Goal: Entertainment & Leisure: Browse casually

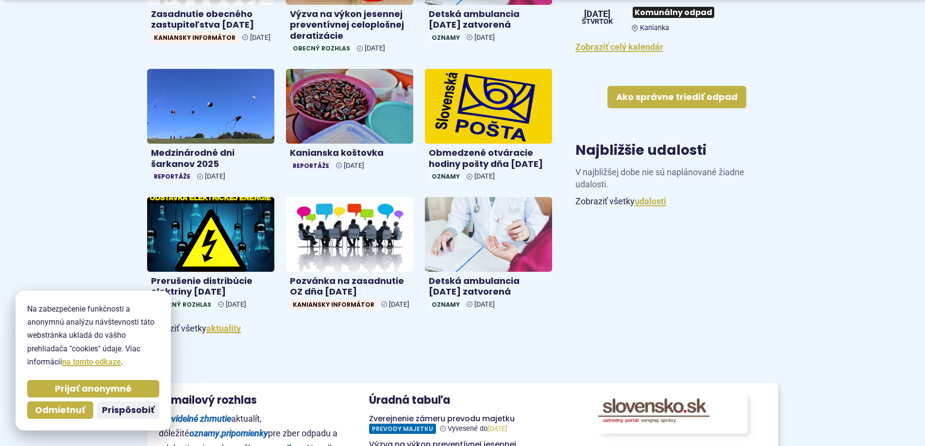
scroll to position [486, 0]
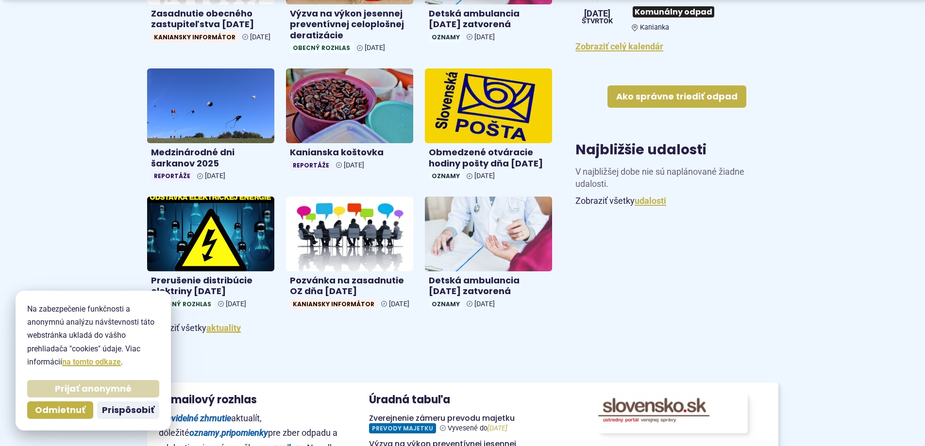
click at [112, 386] on span "Prijať anonymné" at bounding box center [93, 389] width 77 height 11
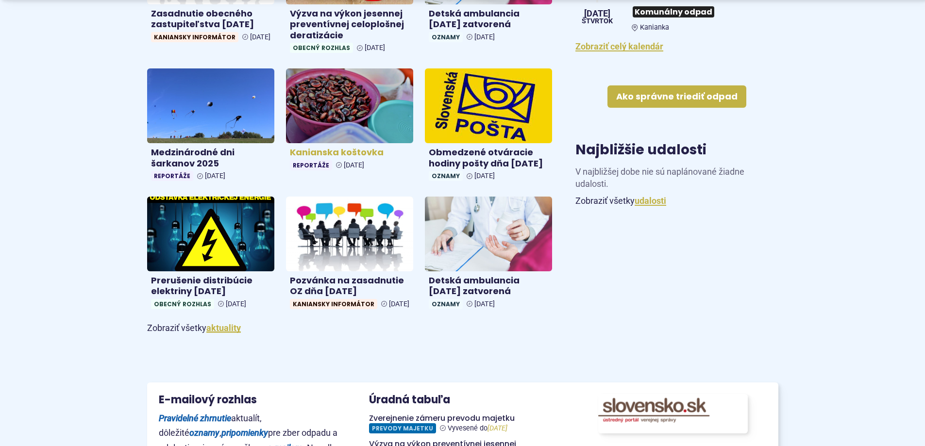
click at [335, 153] on h4 "Kanianska koštovka" at bounding box center [349, 152] width 119 height 11
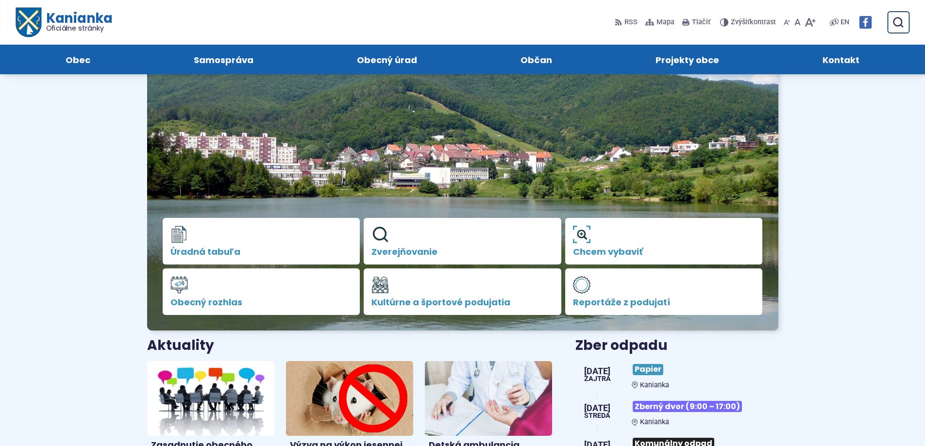
scroll to position [0, 0]
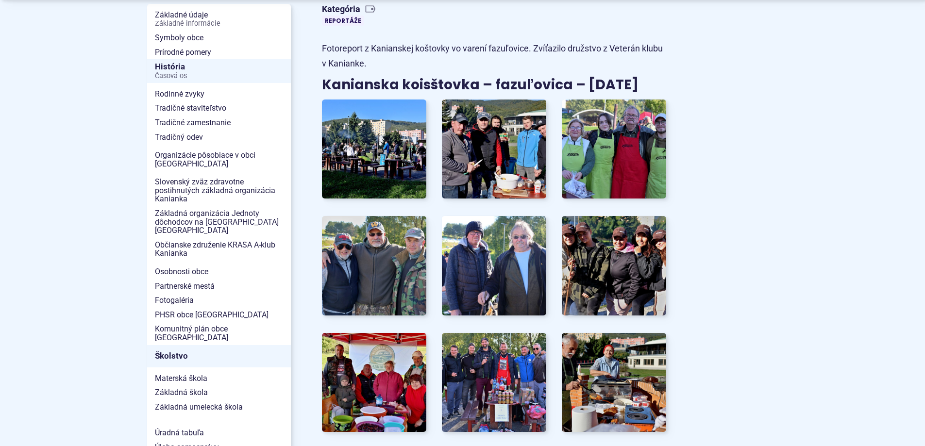
scroll to position [243, 0]
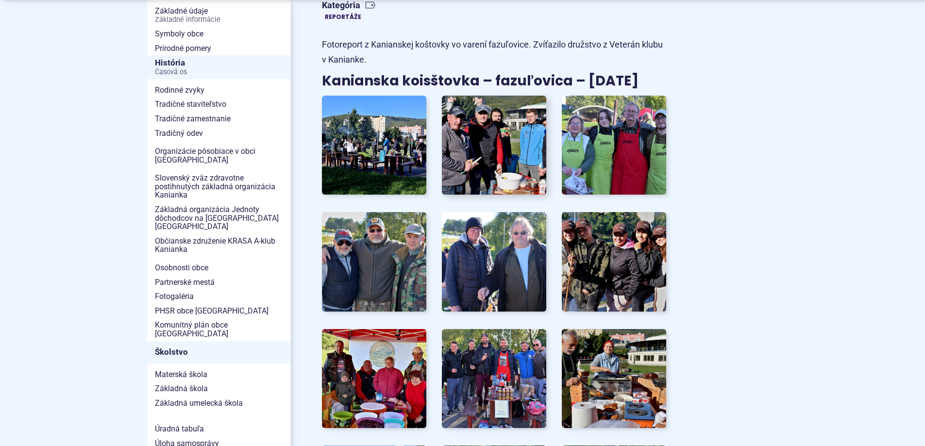
click at [502, 146] on img at bounding box center [494, 144] width 115 height 109
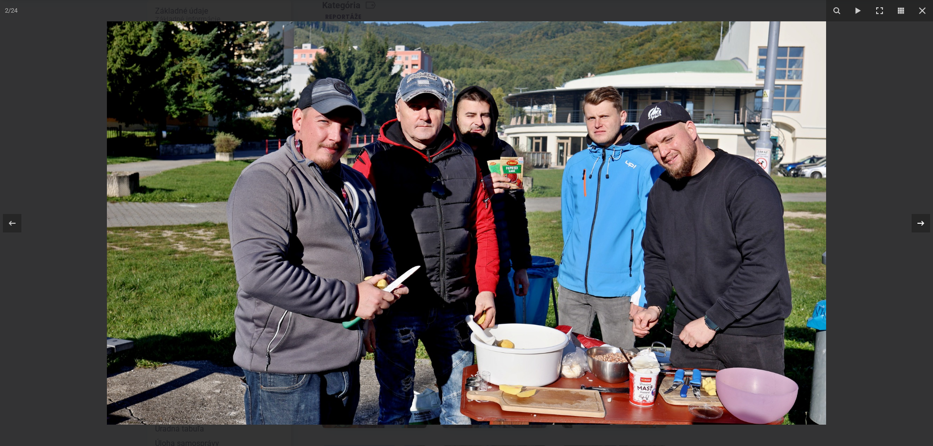
click at [922, 221] on icon at bounding box center [921, 224] width 12 height 12
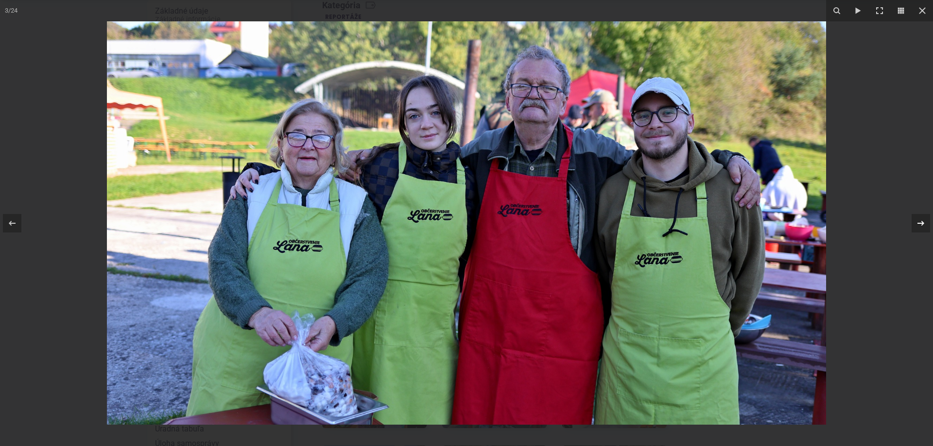
click at [921, 222] on icon at bounding box center [920, 223] width 7 height 5
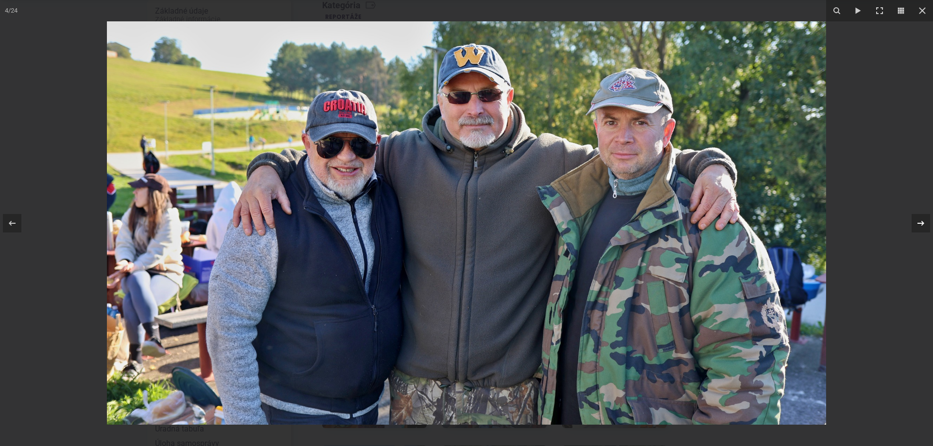
click at [920, 219] on icon at bounding box center [921, 224] width 12 height 12
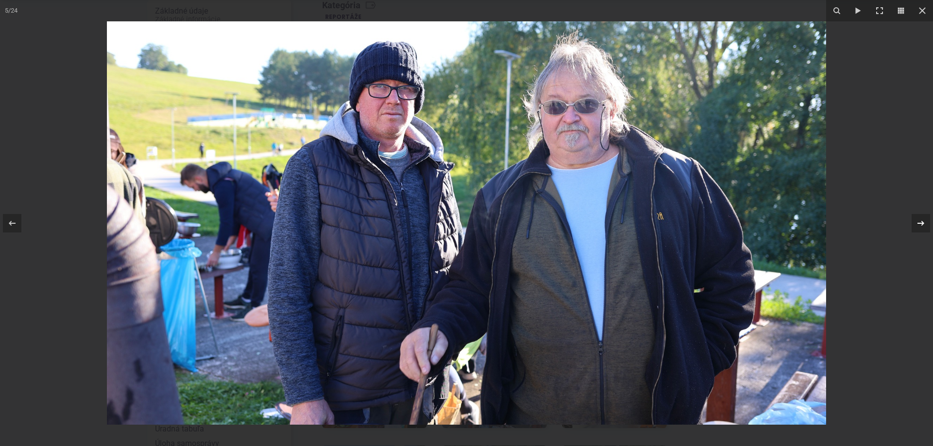
click at [921, 222] on icon at bounding box center [920, 223] width 7 height 5
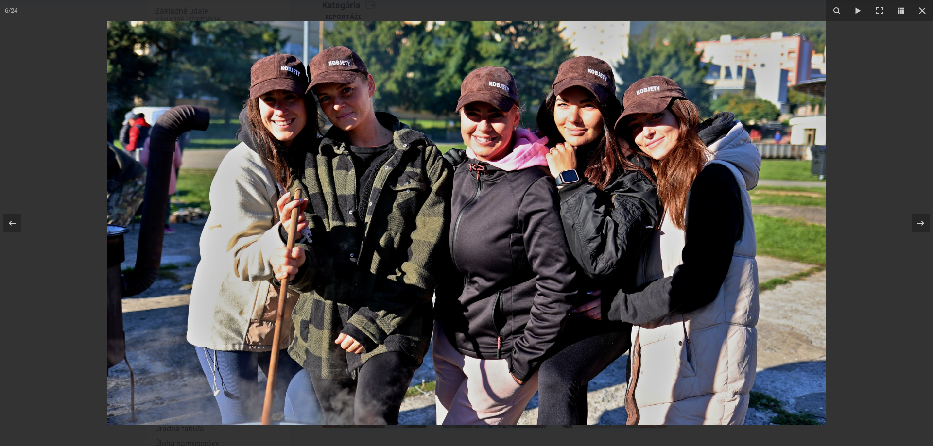
click at [308, 156] on img at bounding box center [466, 223] width 719 height 404
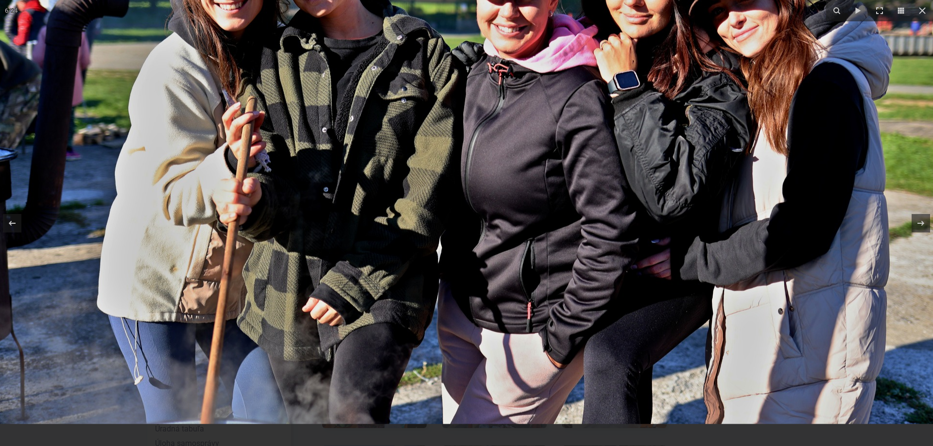
drag, startPoint x: 748, startPoint y: 268, endPoint x: 741, endPoint y: 102, distance: 166.8
click at [741, 102] on img at bounding box center [484, 145] width 995 height 559
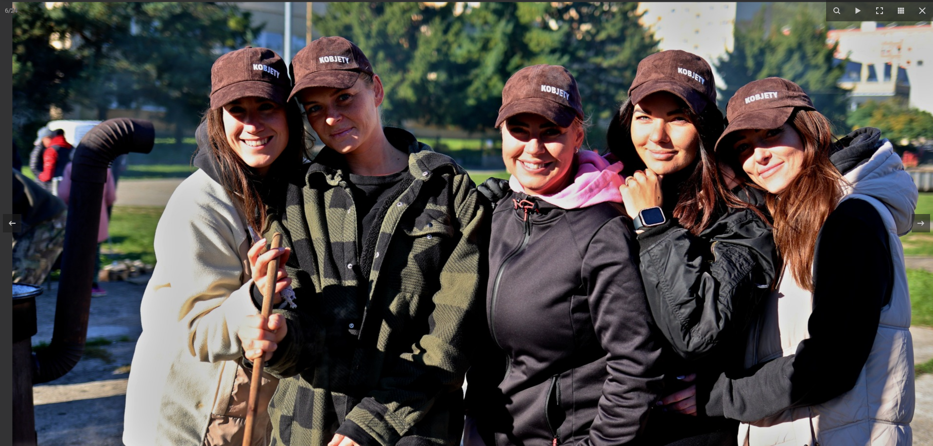
drag, startPoint x: 507, startPoint y: 185, endPoint x: 545, endPoint y: 306, distance: 127.4
click at [545, 306] on img at bounding box center [509, 281] width 995 height 559
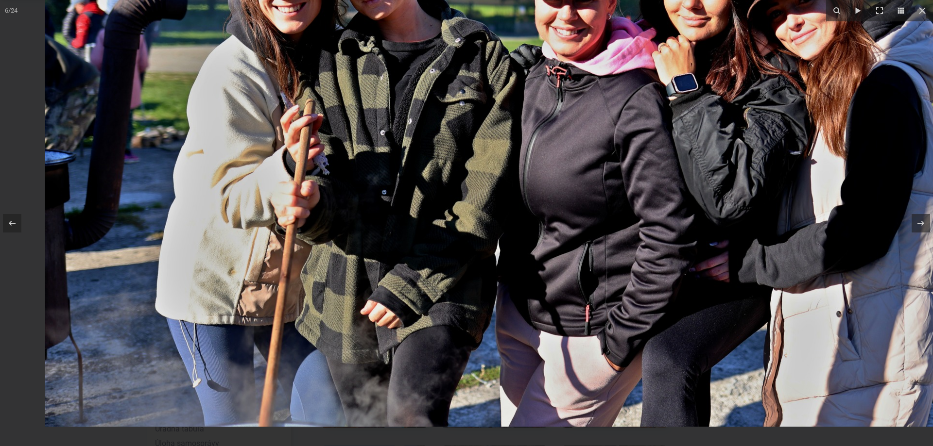
drag, startPoint x: 516, startPoint y: 279, endPoint x: 658, endPoint y: 116, distance: 215.9
click at [658, 116] on img at bounding box center [542, 147] width 995 height 559
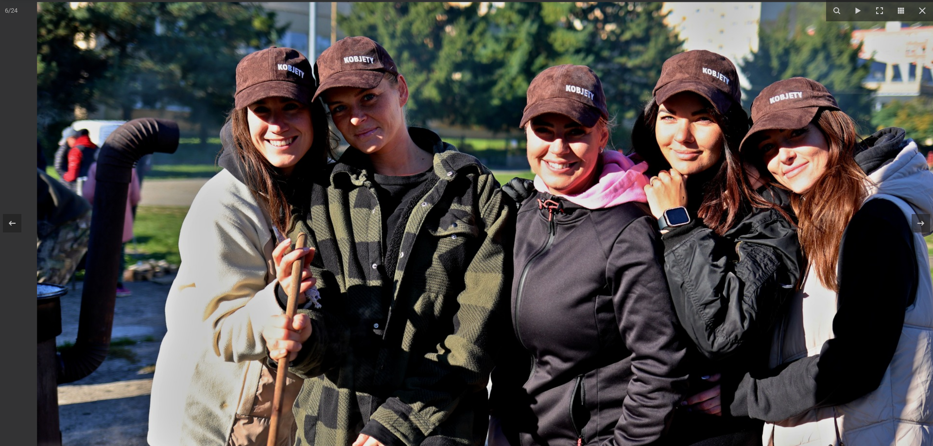
drag, startPoint x: 406, startPoint y: 159, endPoint x: 536, endPoint y: 283, distance: 180.0
click at [536, 283] on img at bounding box center [534, 281] width 995 height 559
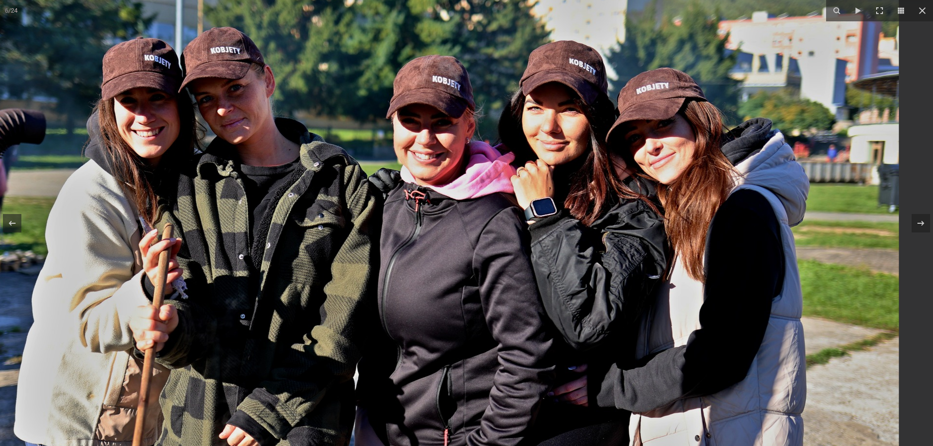
drag, startPoint x: 719, startPoint y: 230, endPoint x: 555, endPoint y: 223, distance: 163.9
click at [555, 223] on img at bounding box center [401, 272] width 995 height 559
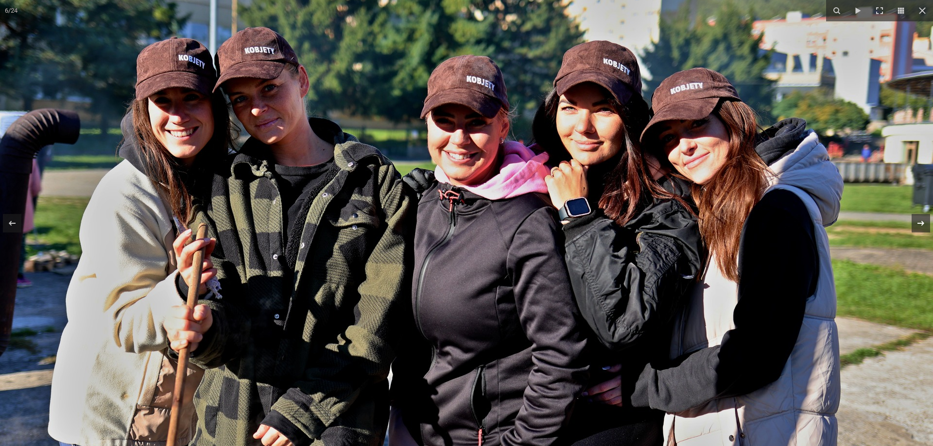
click at [920, 221] on icon at bounding box center [921, 224] width 12 height 12
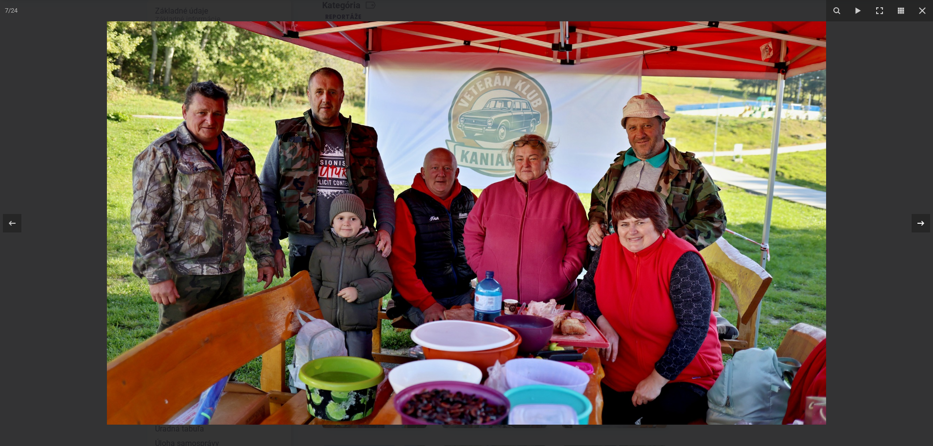
click at [922, 220] on icon at bounding box center [921, 224] width 12 height 12
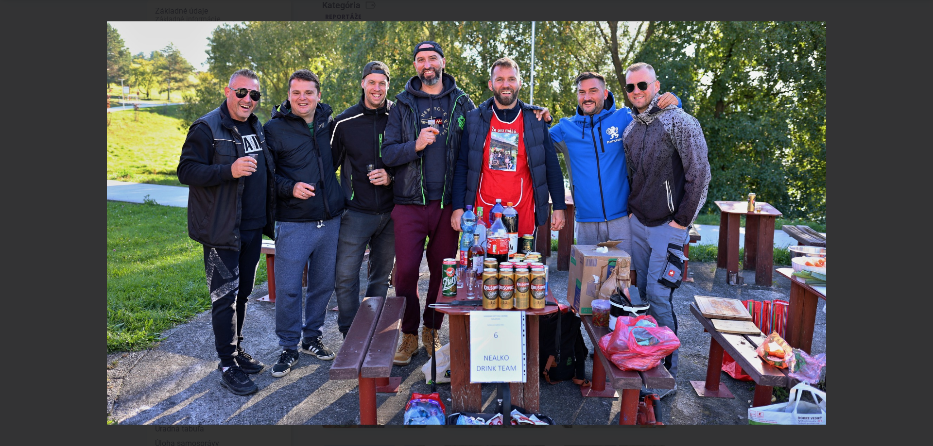
click at [922, 222] on div "8 / 24" at bounding box center [466, 223] width 933 height 446
click at [920, 222] on icon at bounding box center [921, 224] width 12 height 12
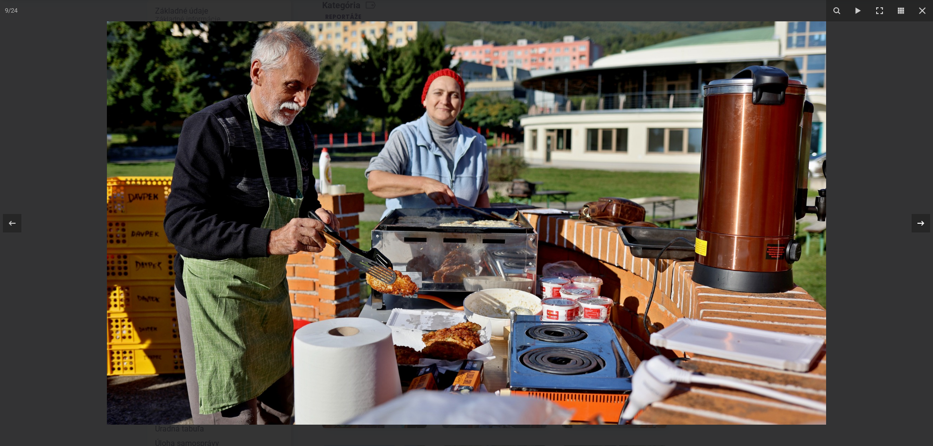
click at [920, 220] on icon at bounding box center [921, 224] width 12 height 12
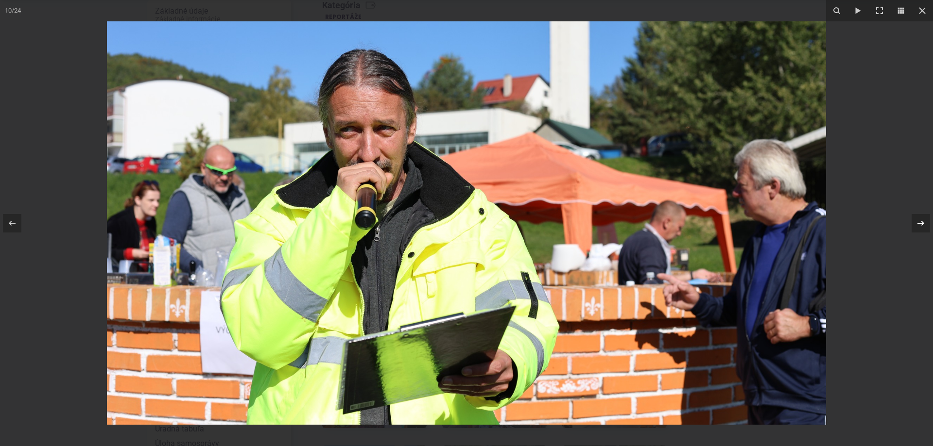
click at [921, 220] on icon at bounding box center [921, 224] width 12 height 12
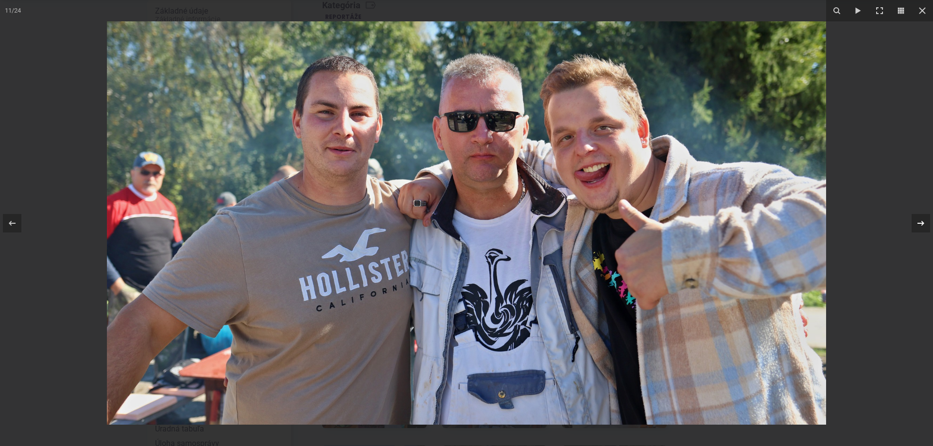
click at [920, 220] on icon at bounding box center [921, 224] width 12 height 12
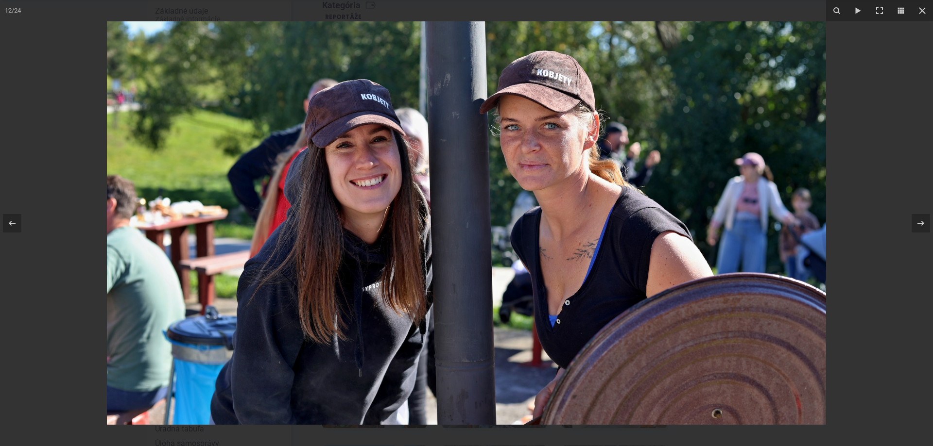
click at [580, 166] on img at bounding box center [466, 223] width 719 height 404
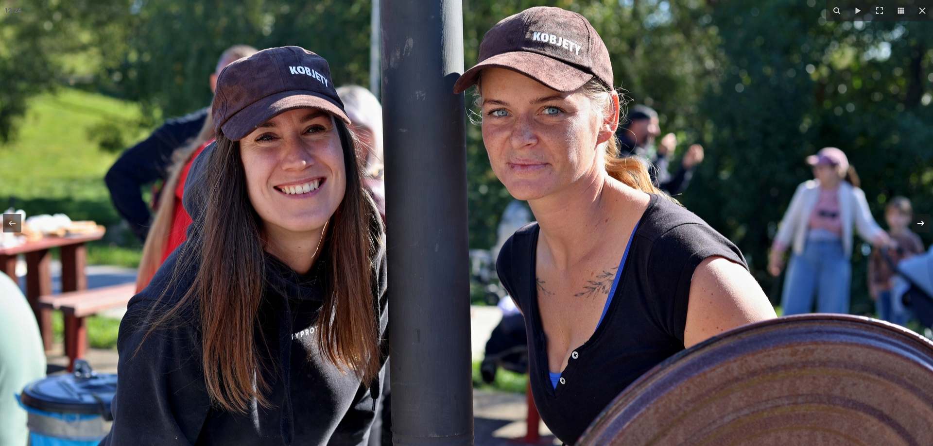
click at [920, 222] on icon at bounding box center [921, 224] width 12 height 12
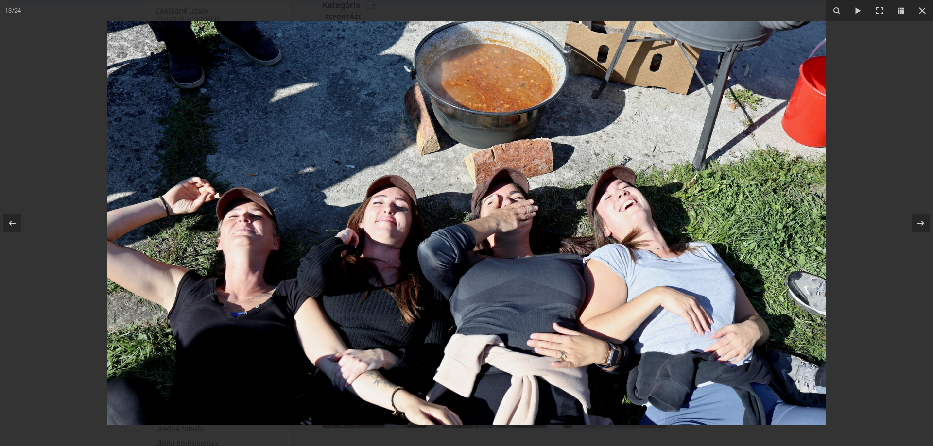
click at [386, 252] on img at bounding box center [466, 223] width 719 height 404
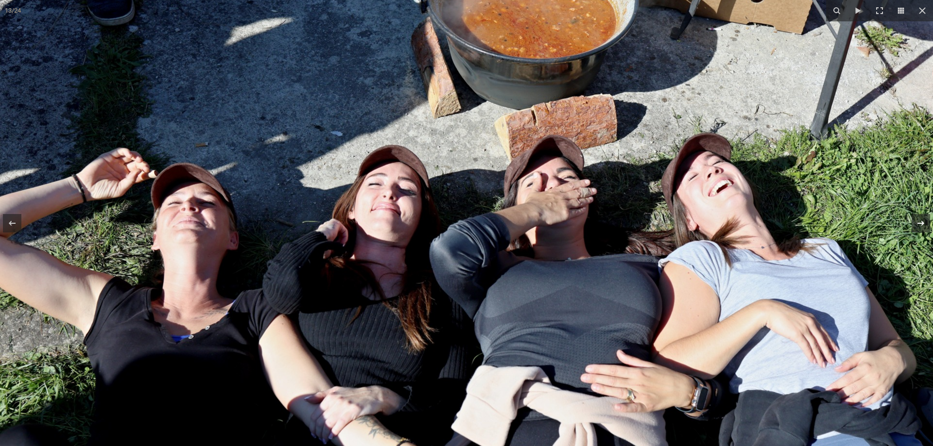
click at [921, 223] on icon at bounding box center [920, 223] width 7 height 5
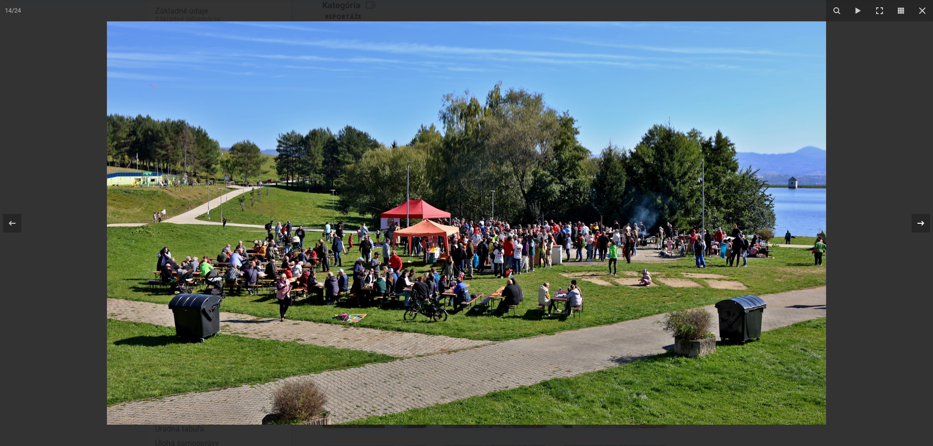
click at [921, 222] on icon at bounding box center [920, 223] width 7 height 5
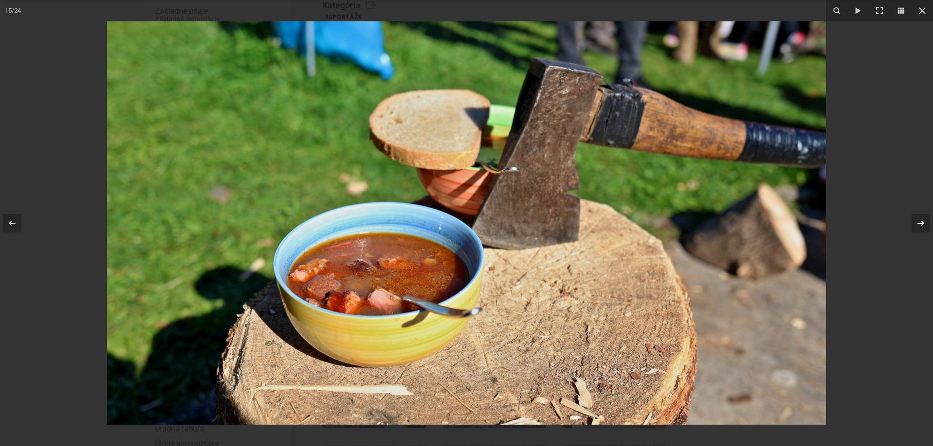
click at [921, 222] on icon at bounding box center [920, 223] width 7 height 5
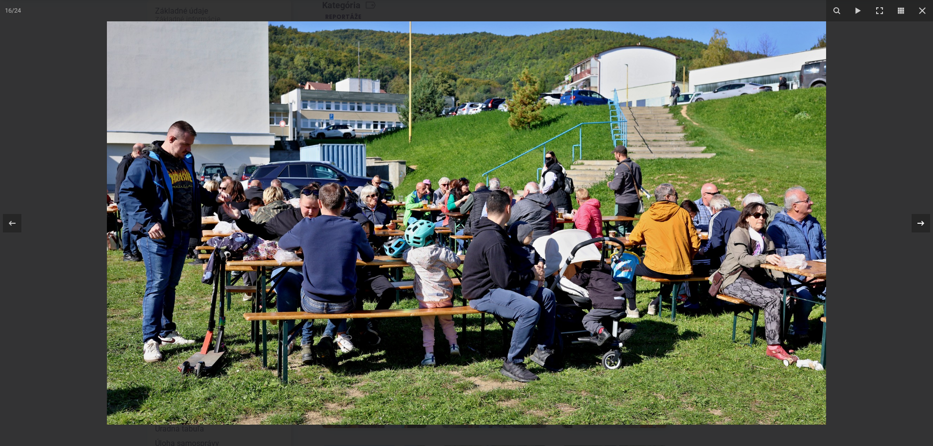
click at [922, 219] on icon at bounding box center [921, 224] width 12 height 12
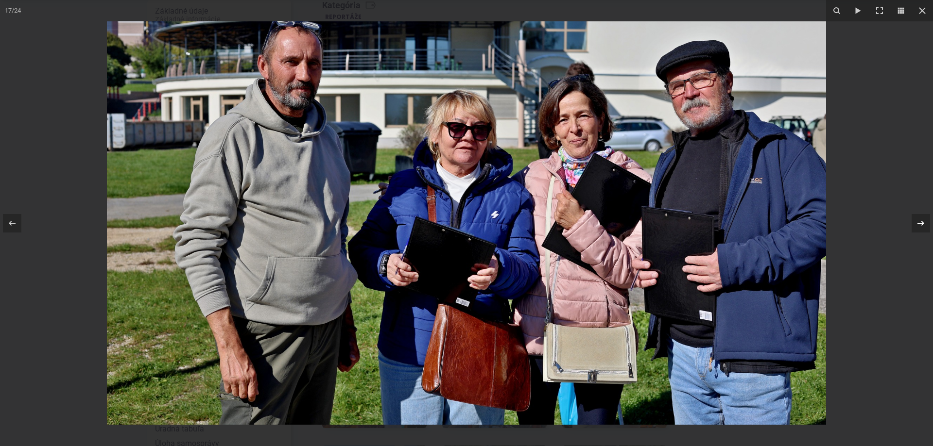
click at [920, 220] on icon at bounding box center [921, 224] width 12 height 12
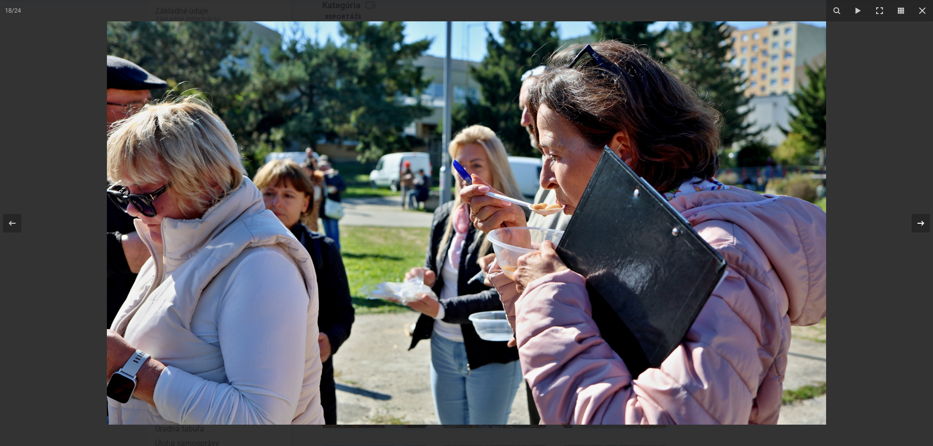
click at [920, 221] on icon at bounding box center [921, 224] width 12 height 12
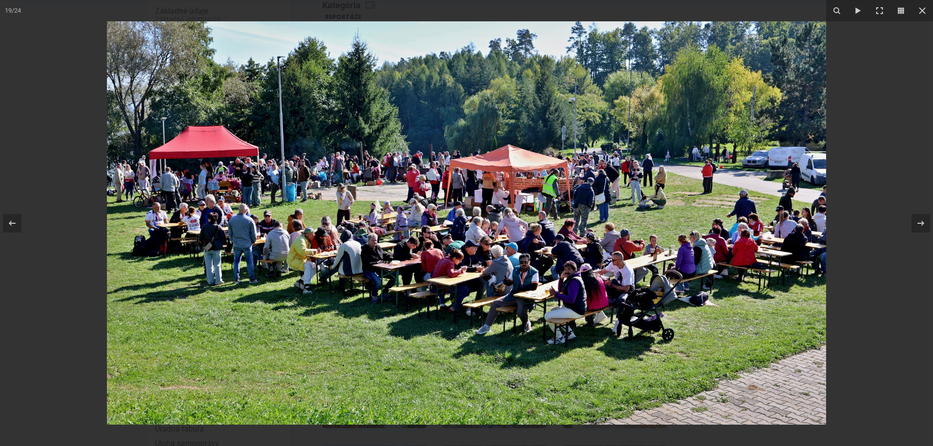
click at [435, 230] on img at bounding box center [466, 223] width 719 height 404
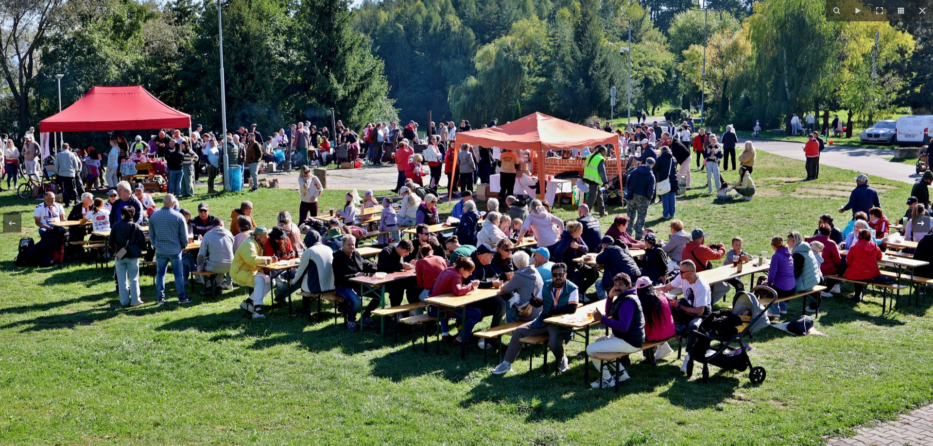
click at [922, 221] on icon at bounding box center [921, 224] width 12 height 12
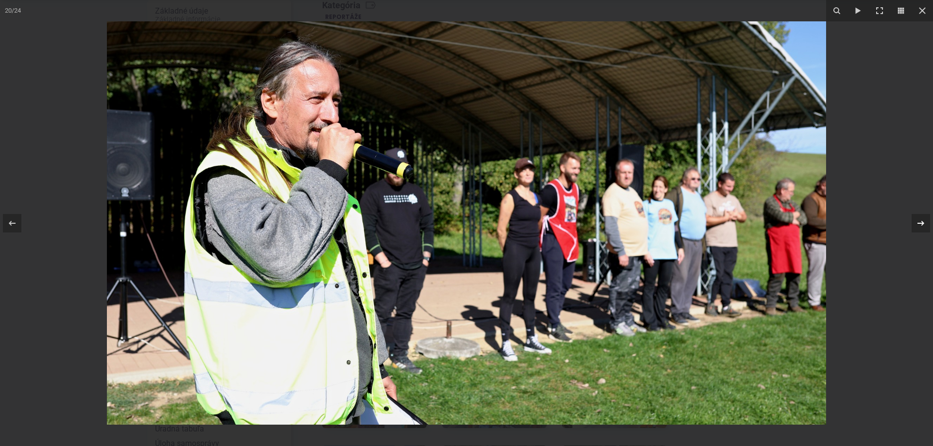
click at [920, 222] on icon at bounding box center [921, 224] width 12 height 12
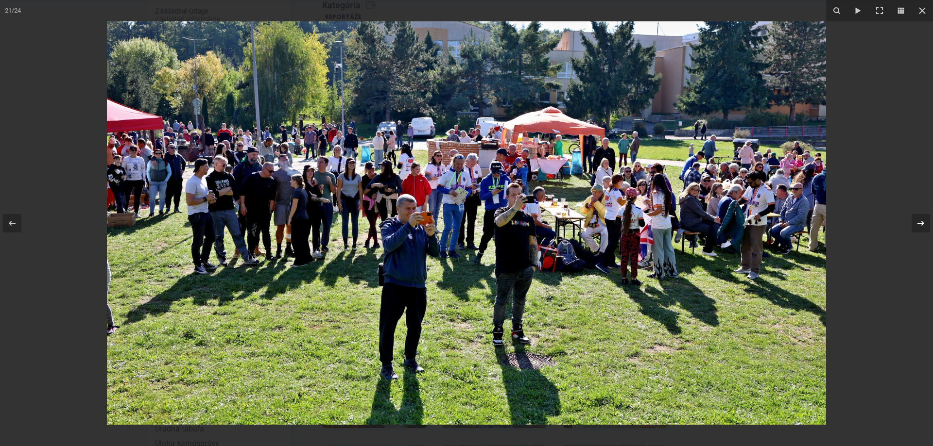
click at [921, 224] on icon at bounding box center [921, 224] width 12 height 12
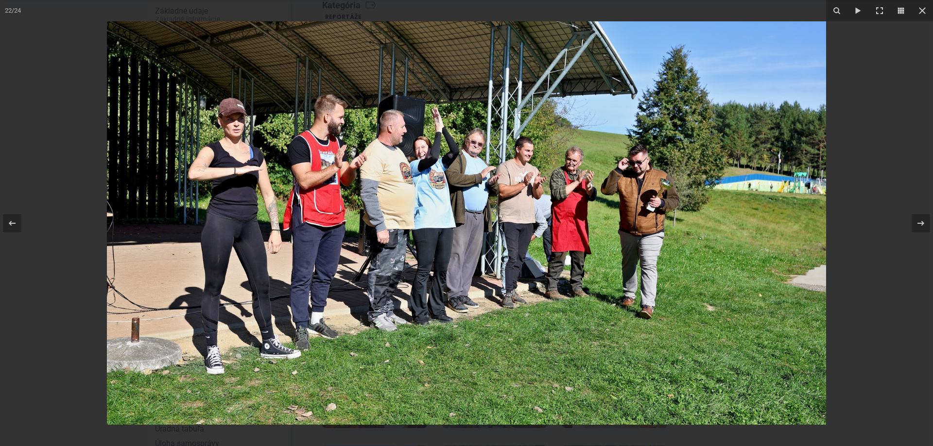
click at [301, 146] on img at bounding box center [466, 223] width 719 height 404
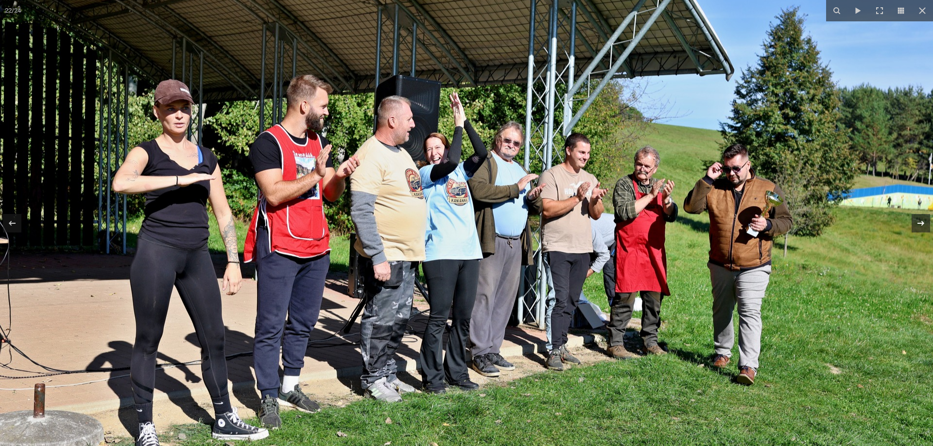
click at [922, 221] on icon at bounding box center [921, 224] width 12 height 12
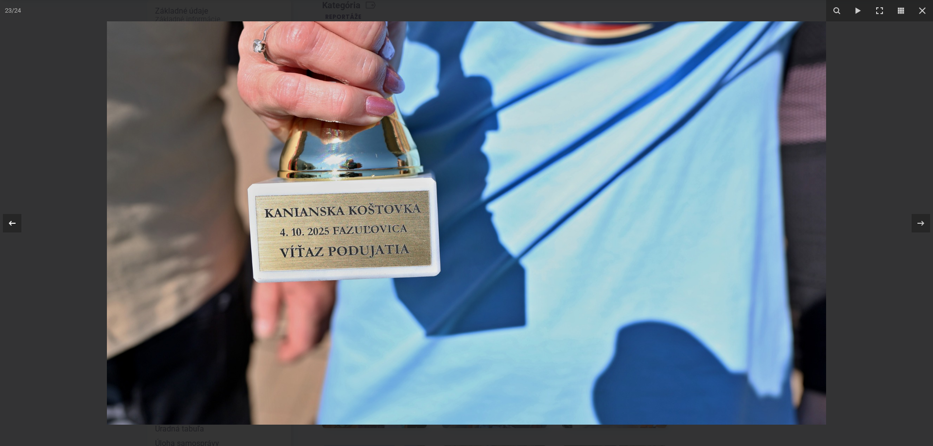
click at [14, 222] on icon at bounding box center [12, 224] width 12 height 12
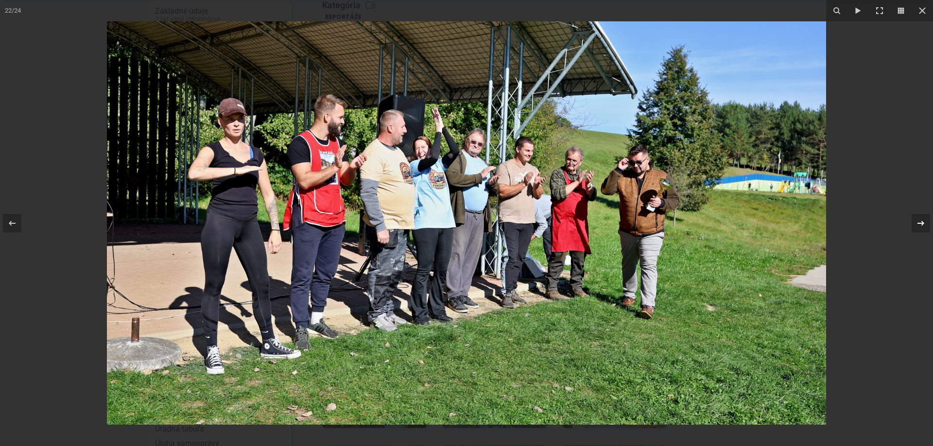
click at [919, 222] on icon at bounding box center [921, 224] width 12 height 12
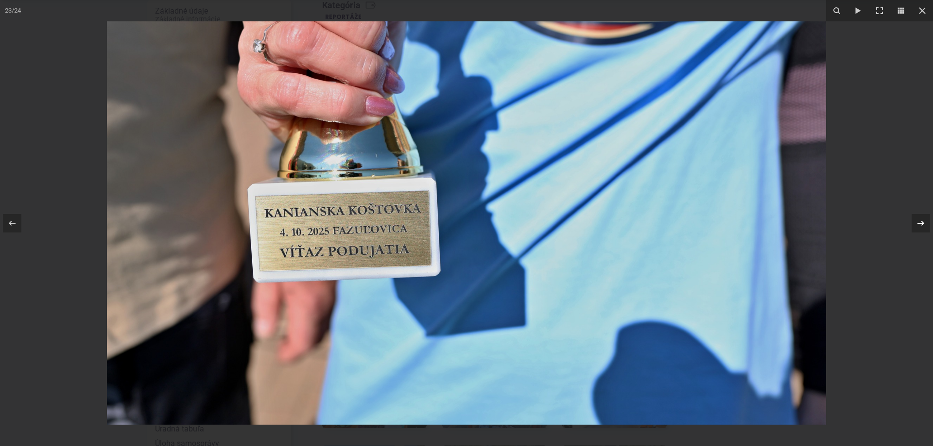
click at [919, 222] on icon at bounding box center [921, 224] width 12 height 12
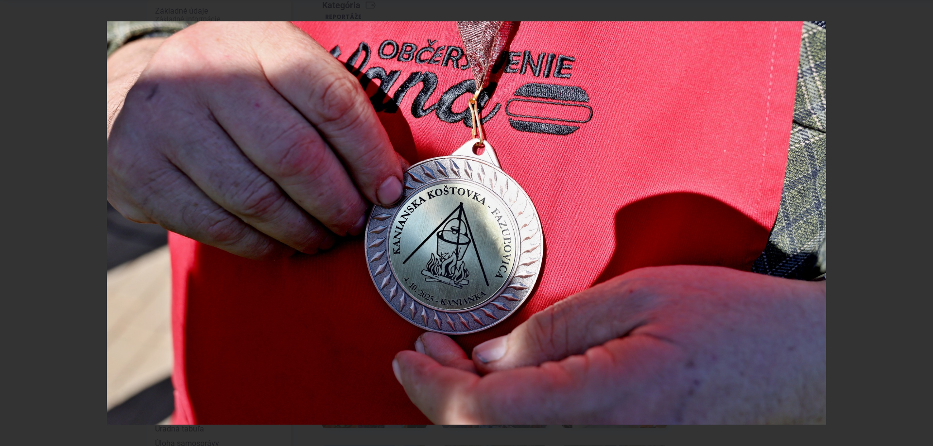
click at [919, 222] on div "24 / 24" at bounding box center [466, 223] width 933 height 446
click at [920, 222] on icon at bounding box center [921, 224] width 12 height 12
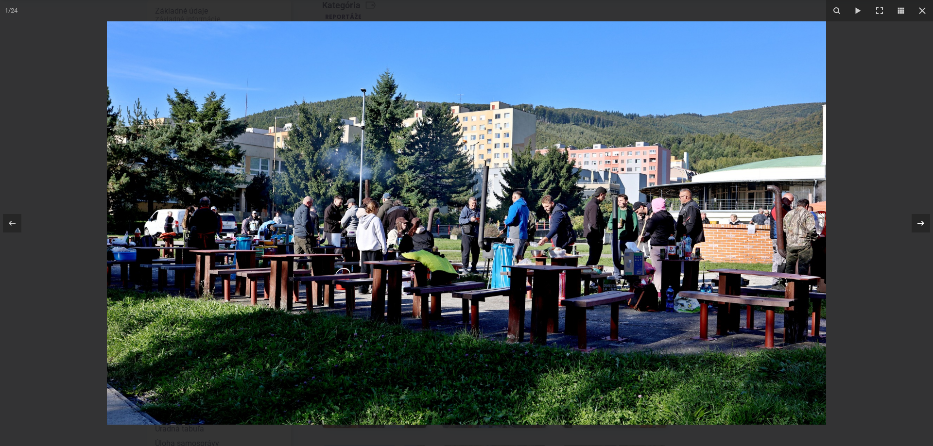
click at [923, 221] on icon at bounding box center [921, 224] width 12 height 12
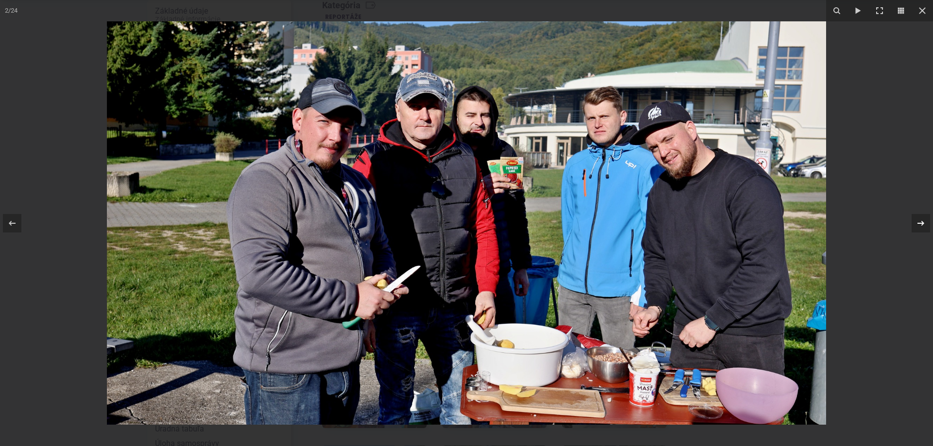
click at [923, 221] on icon at bounding box center [921, 224] width 12 height 12
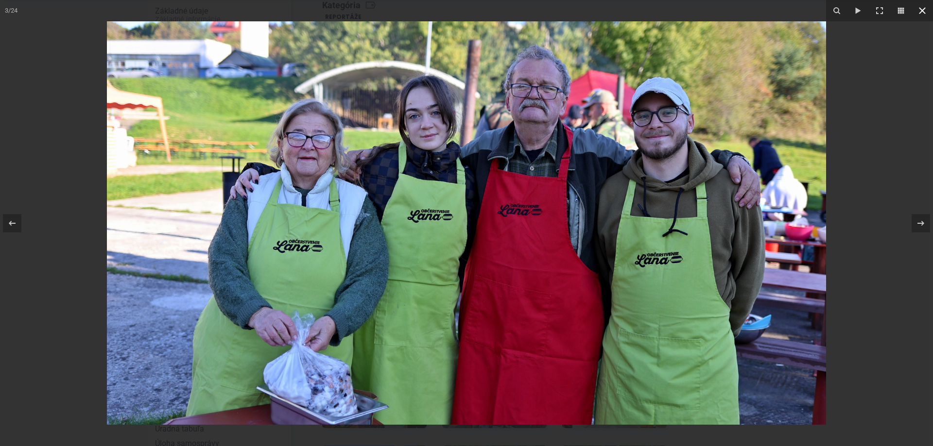
click at [921, 9] on icon at bounding box center [922, 10] width 7 height 7
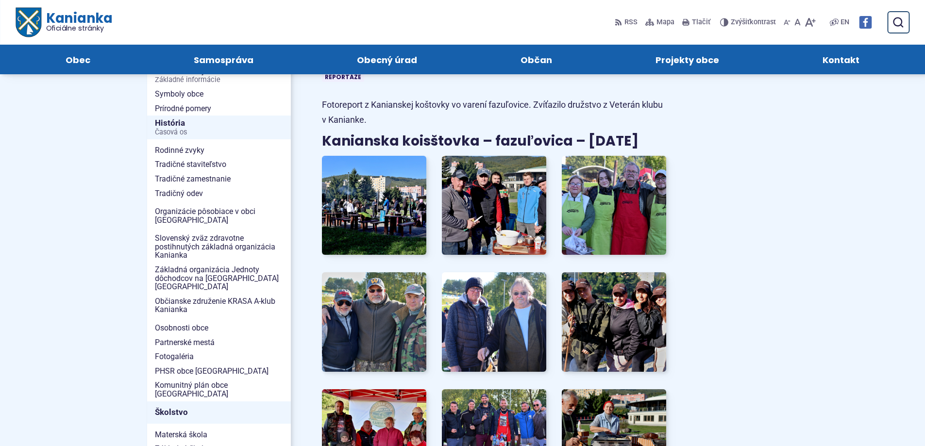
scroll to position [49, 0]
